Goal: Task Accomplishment & Management: Use online tool/utility

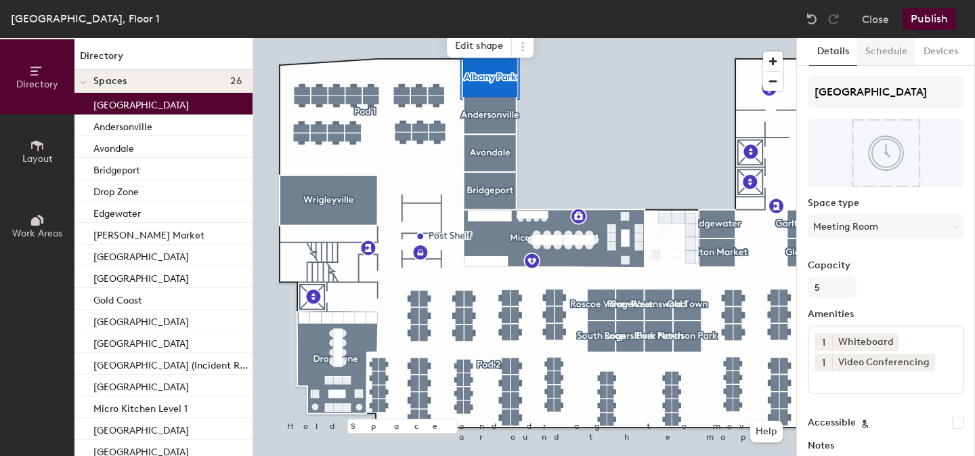
scroll to position [119, 0]
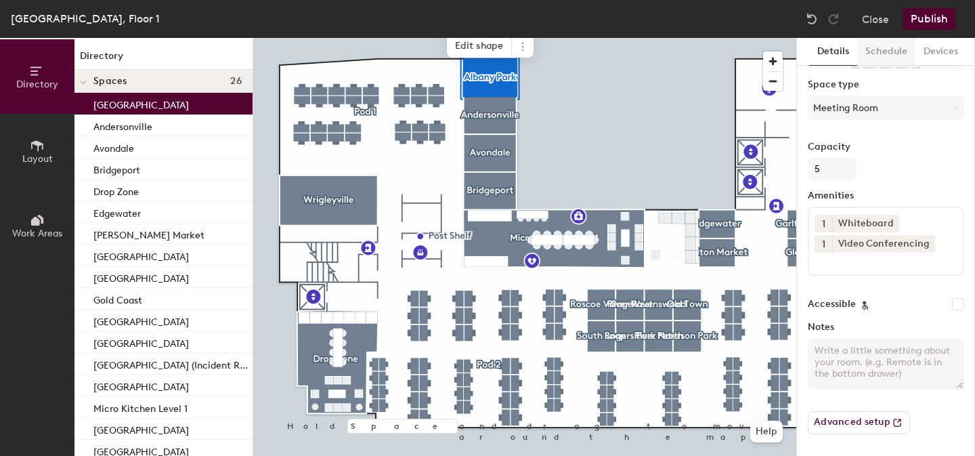
click at [879, 53] on button "Schedule" at bounding box center [886, 52] width 58 height 28
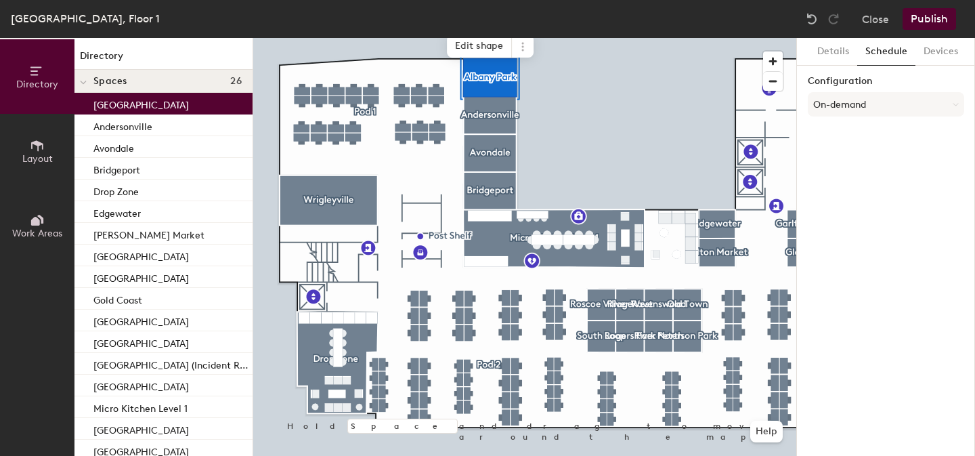
scroll to position [0, 0]
click at [937, 50] on button "Devices" at bounding box center [941, 52] width 51 height 28
click at [840, 52] on button "Details" at bounding box center [833, 52] width 48 height 28
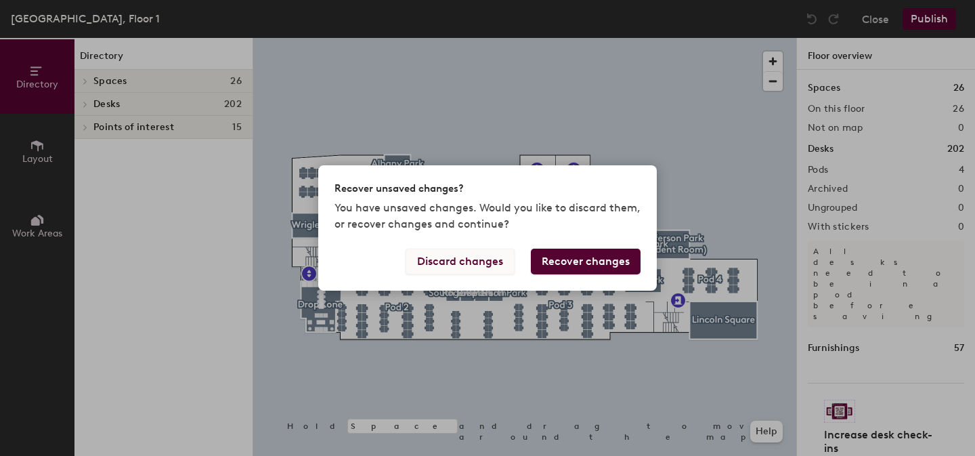
click at [492, 265] on button "Discard changes" at bounding box center [460, 262] width 109 height 26
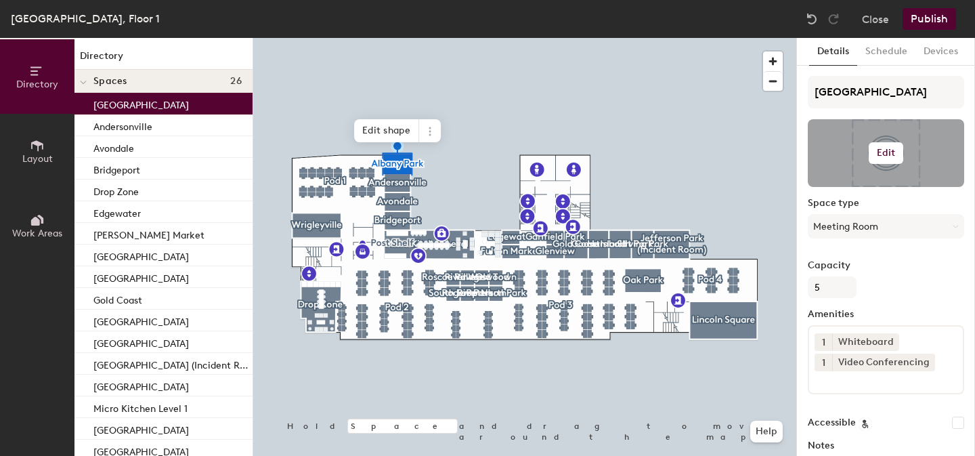
click at [890, 160] on button "Edit" at bounding box center [886, 153] width 35 height 22
click at [865, 191] on input "file" at bounding box center [896, 192] width 155 height 20
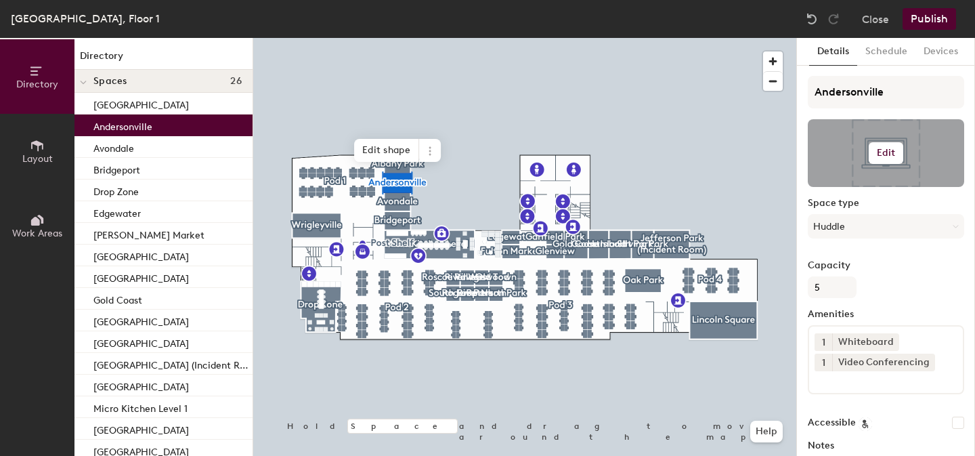
click at [886, 162] on button "Edit" at bounding box center [886, 153] width 35 height 22
click at [883, 186] on input "file" at bounding box center [896, 192] width 155 height 20
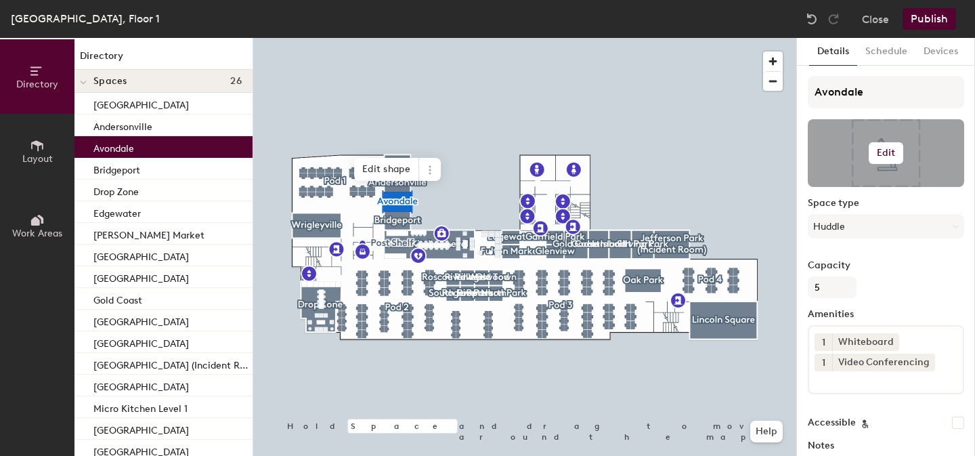
click at [875, 169] on div at bounding box center [886, 153] width 156 height 68
click at [889, 148] on h6 "Edit" at bounding box center [886, 153] width 19 height 11
click at [859, 190] on input "file" at bounding box center [896, 192] width 155 height 20
